Goal: Information Seeking & Learning: Learn about a topic

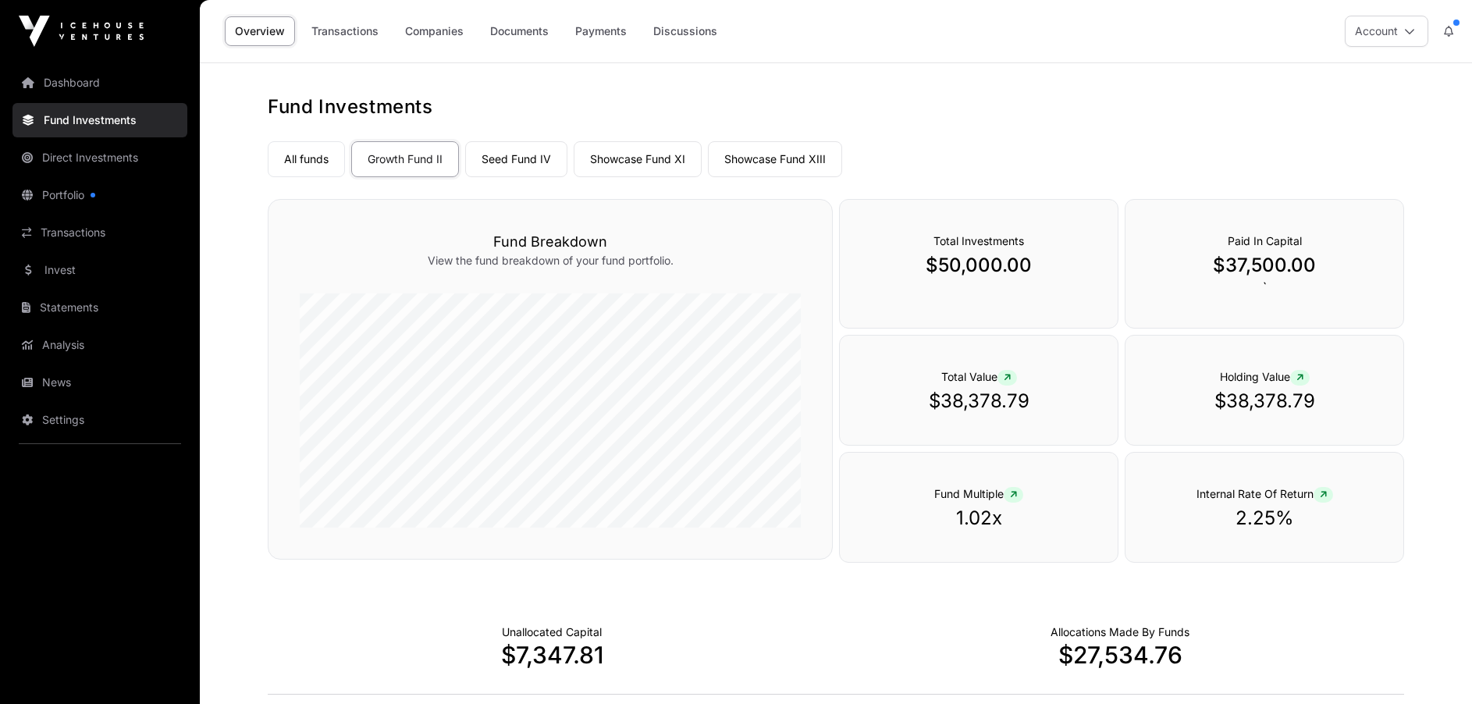
click at [514, 157] on link "Seed Fund IV" at bounding box center [516, 159] width 102 height 36
click at [627, 162] on link "Showcase Fund XI" at bounding box center [638, 159] width 128 height 36
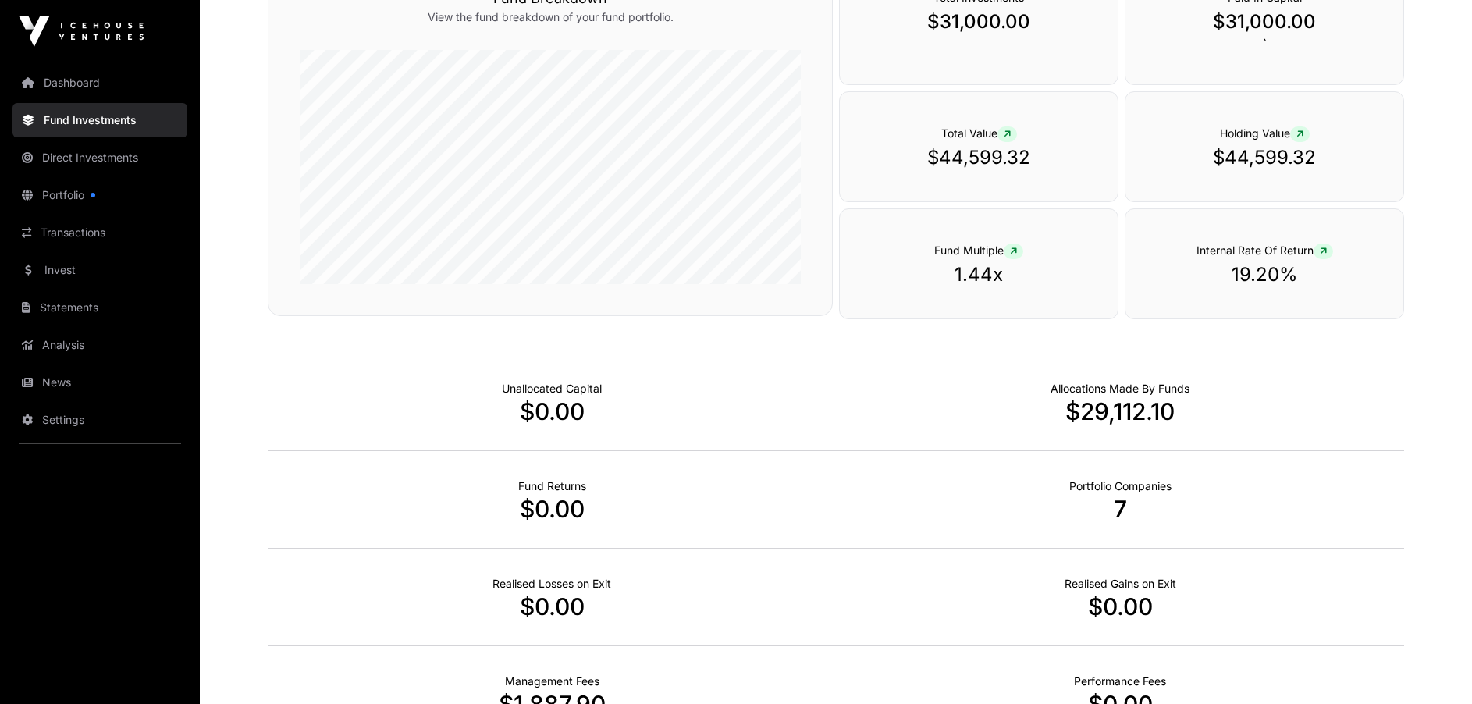
scroll to position [50, 0]
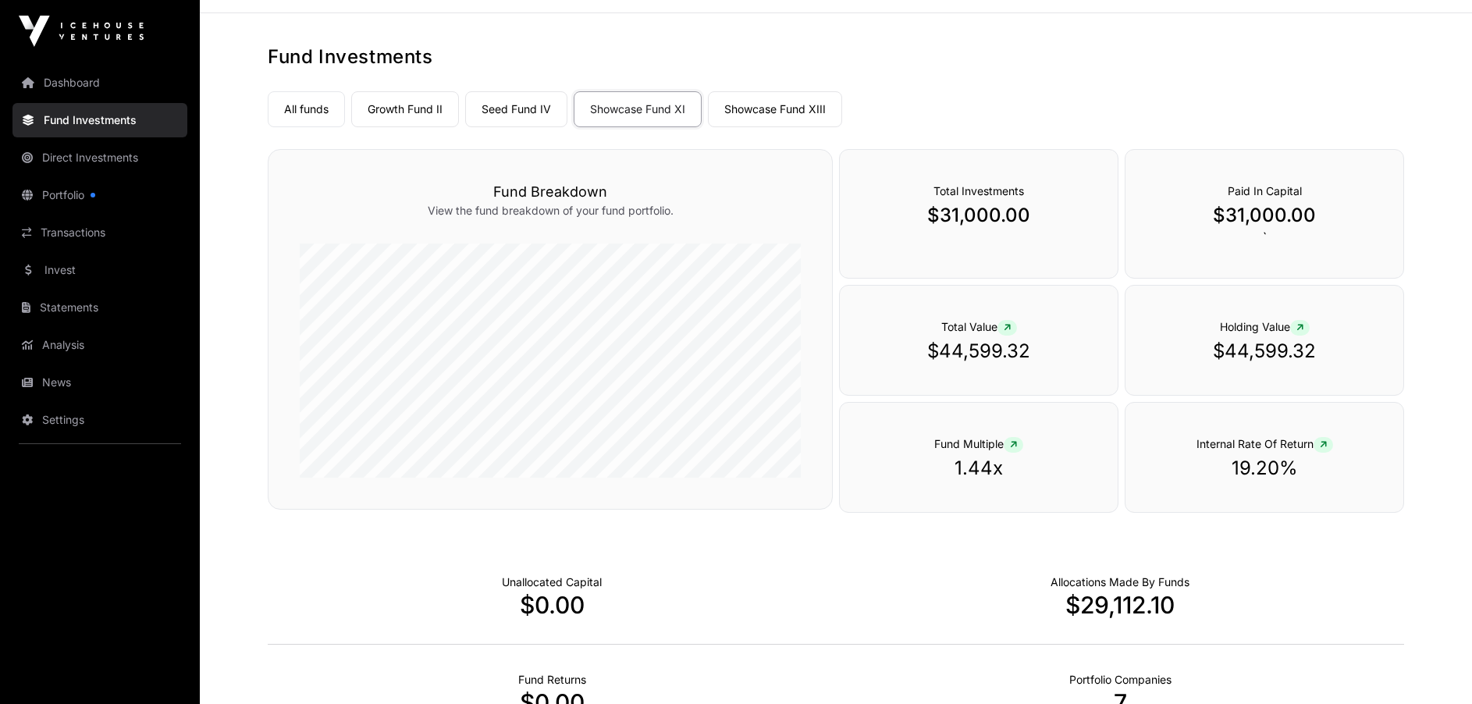
click at [746, 112] on link "Showcase Fund XIII" at bounding box center [775, 109] width 134 height 36
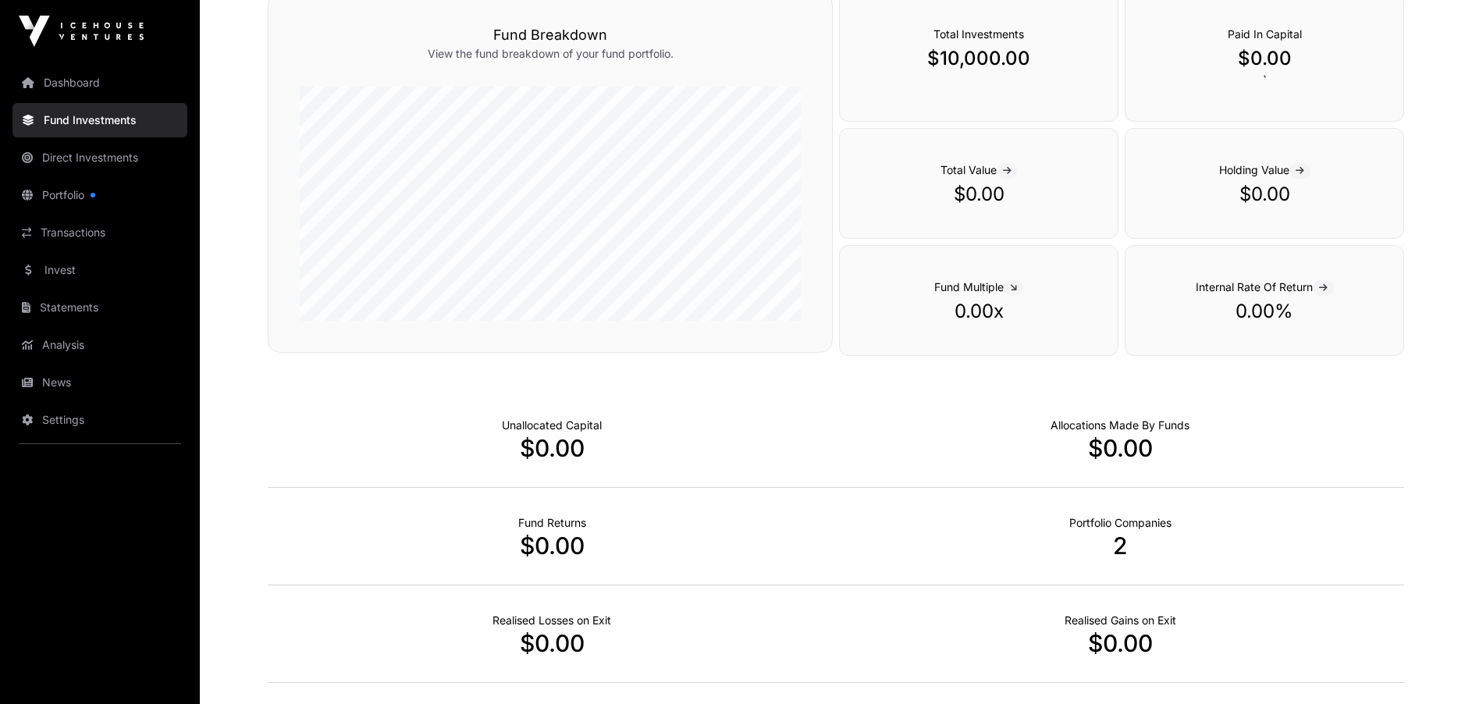
scroll to position [50, 0]
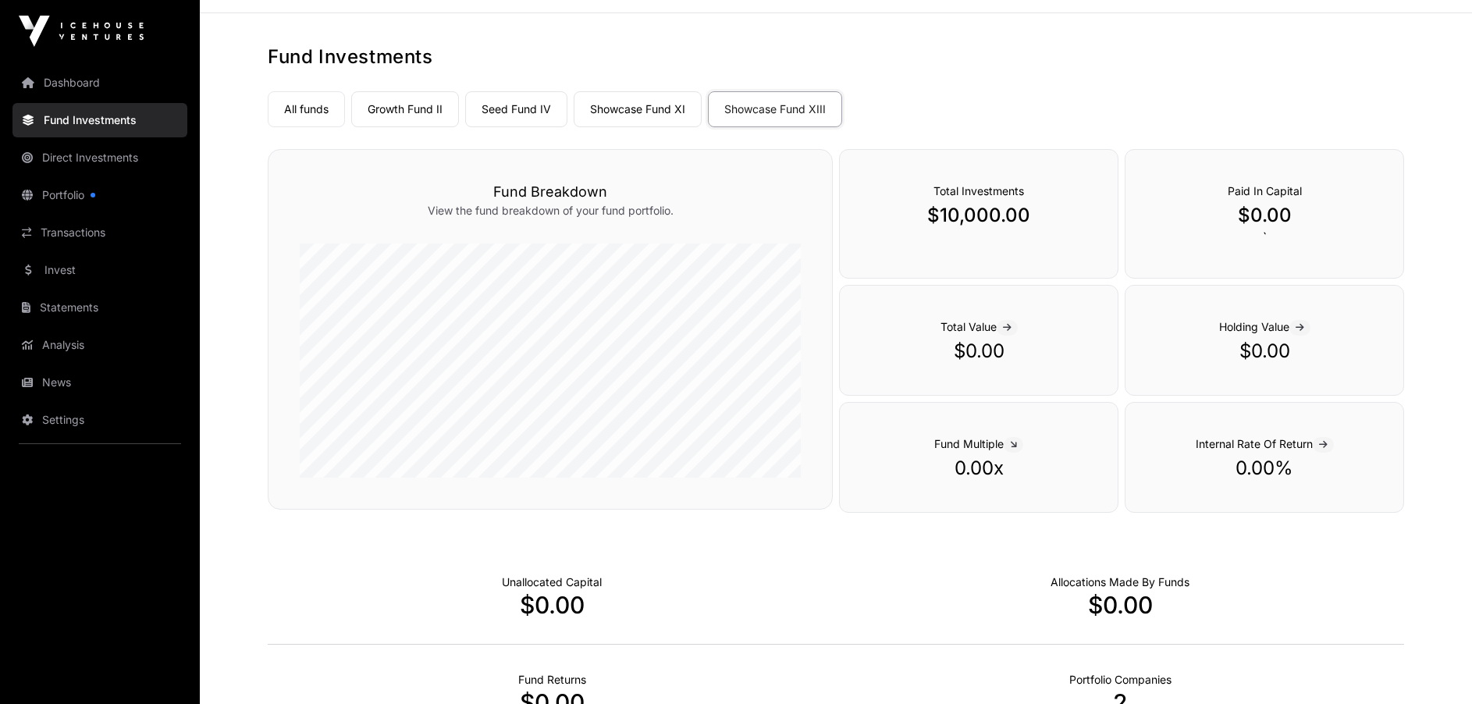
click at [636, 112] on link "Showcase Fund XI" at bounding box center [638, 109] width 128 height 36
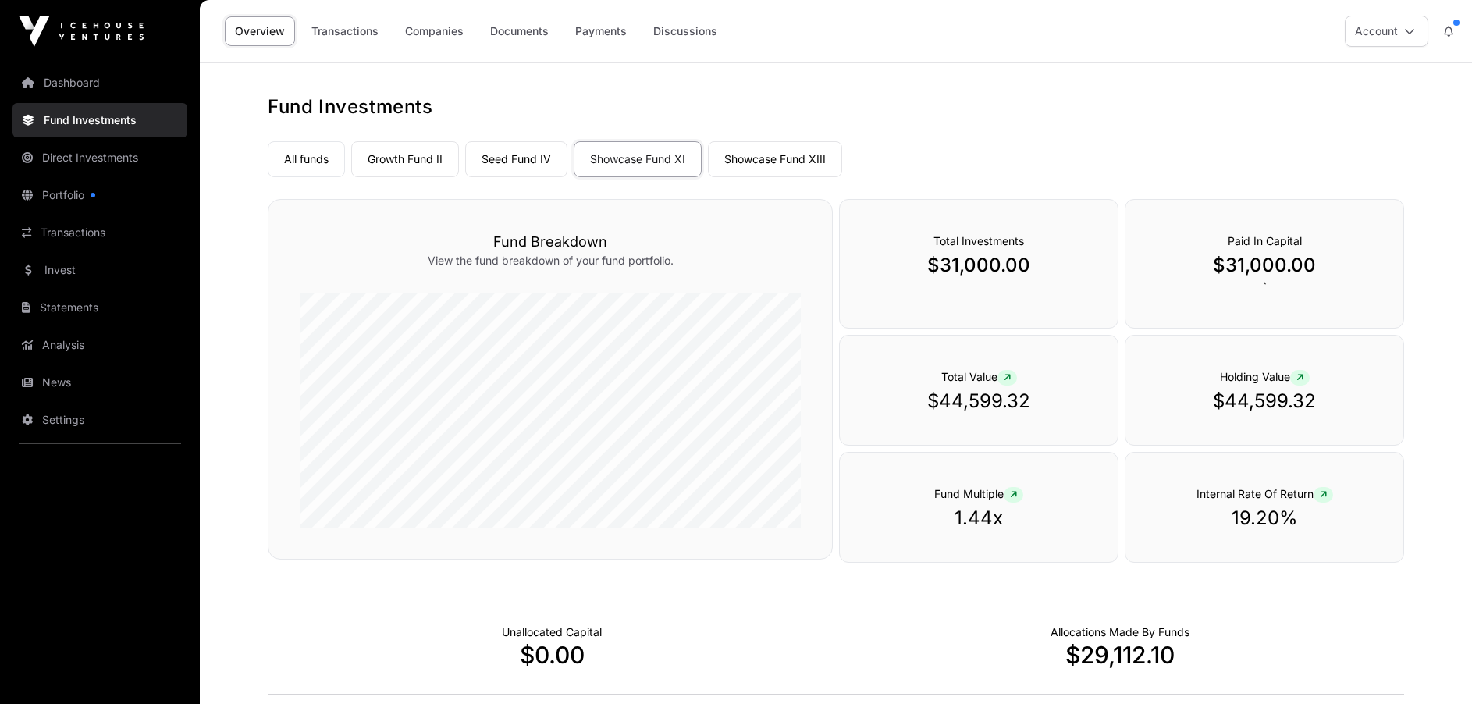
click at [608, 162] on link "Showcase Fund XI" at bounding box center [638, 159] width 128 height 36
click at [732, 164] on link "Showcase Fund XIII" at bounding box center [775, 159] width 134 height 36
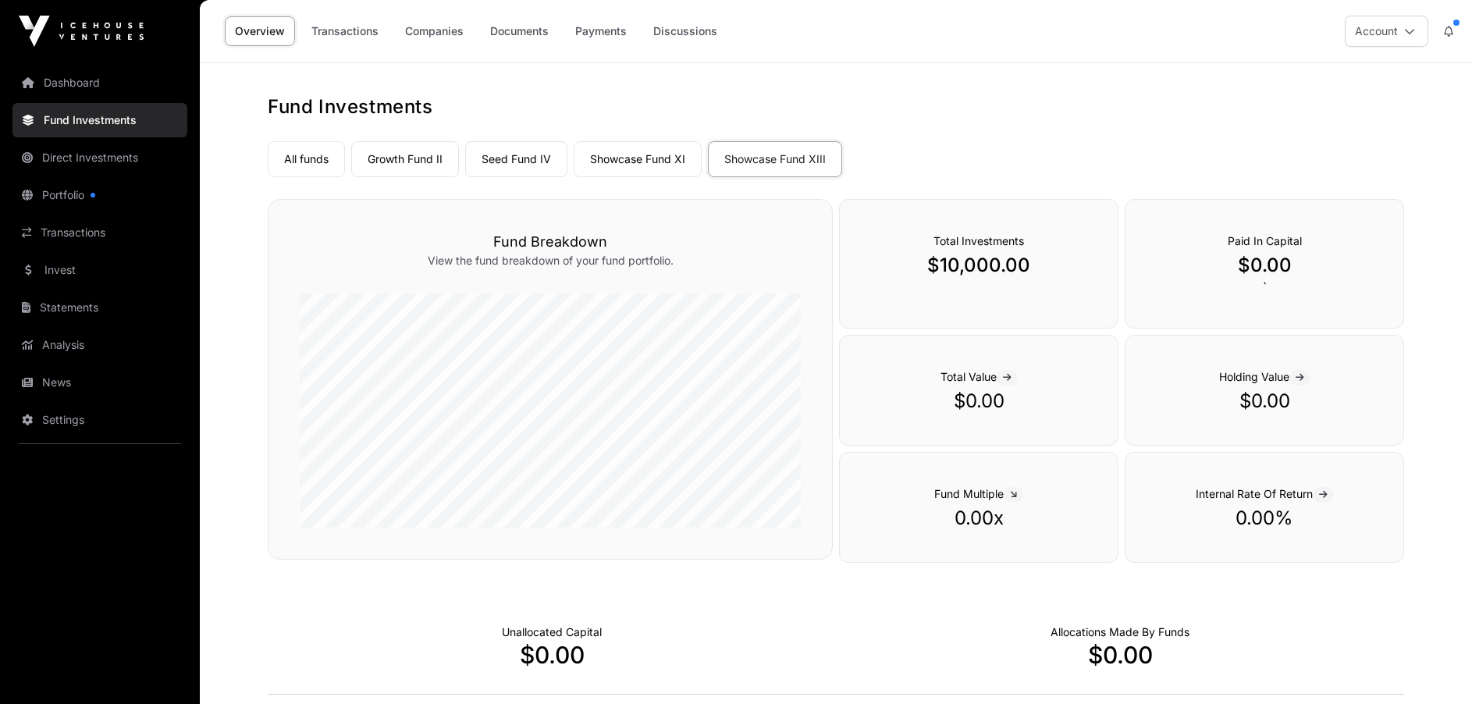
click at [631, 158] on link "Showcase Fund XI" at bounding box center [638, 159] width 128 height 36
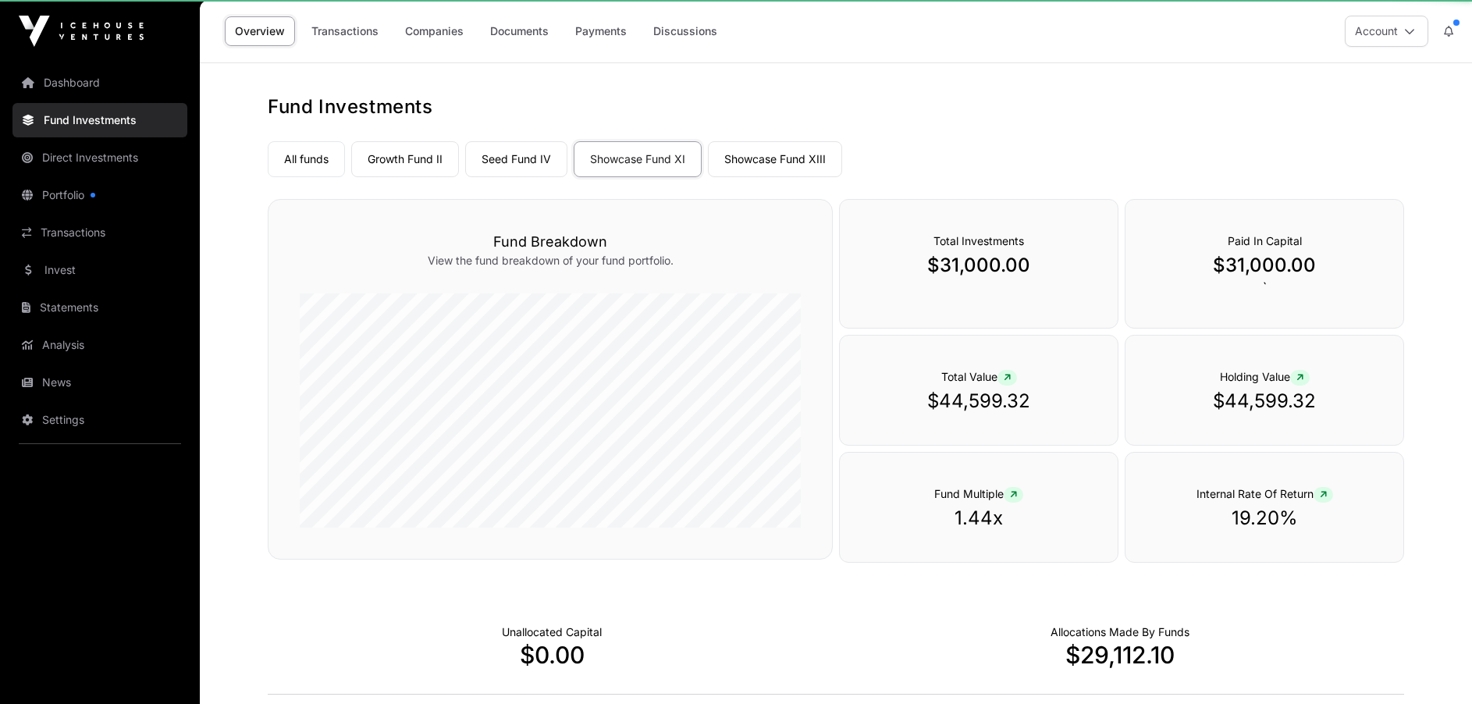
click at [631, 158] on link "Showcase Fund XI" at bounding box center [638, 159] width 128 height 36
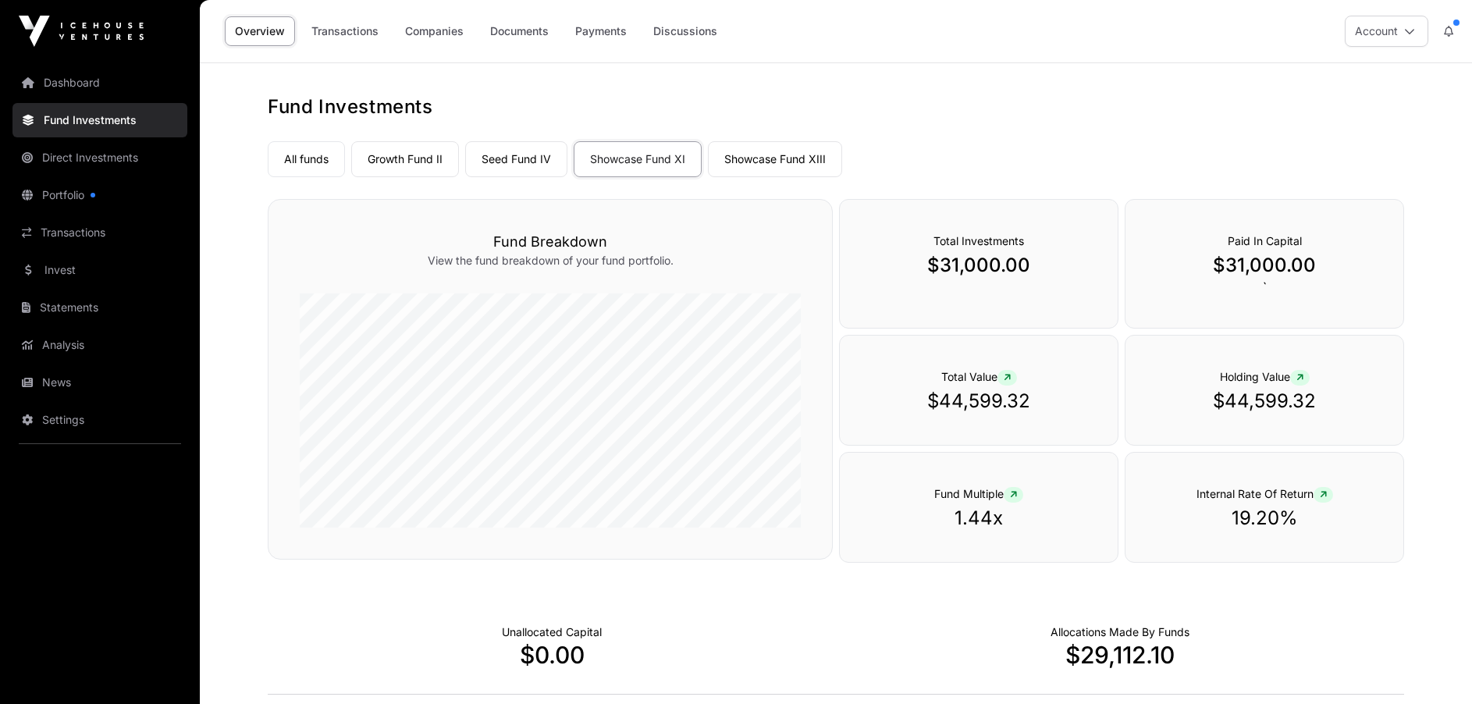
click at [525, 162] on link "Seed Fund IV" at bounding box center [516, 159] width 102 height 36
click at [421, 165] on link "Growth Fund II" at bounding box center [405, 159] width 108 height 36
click at [698, 26] on link "Discussions" at bounding box center [685, 31] width 84 height 30
